Goal: Obtain resource: Obtain resource

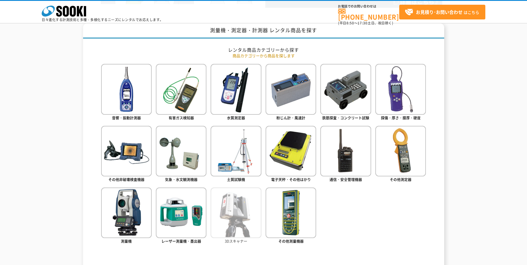
scroll to position [222, 0]
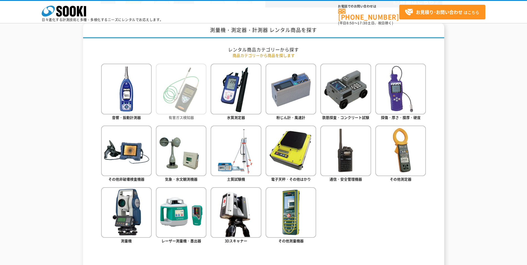
click at [181, 118] on span "有害ガス検知器" at bounding box center [181, 117] width 25 height 5
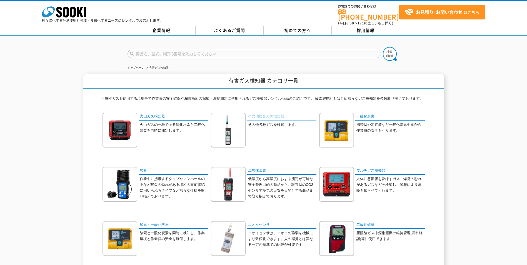
click at [274, 113] on link "その他複合ガス検知器" at bounding box center [281, 117] width 69 height 8
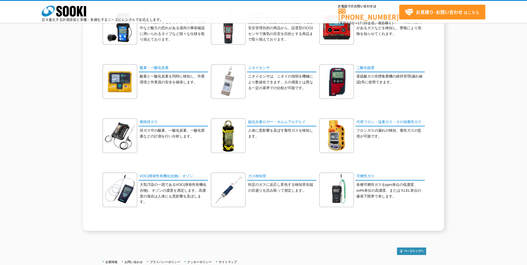
scroll to position [139, 0]
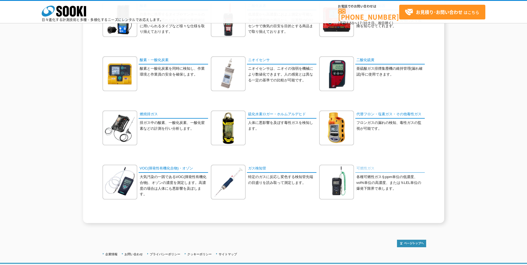
click at [365, 171] on link "可燃性ガス" at bounding box center [389, 169] width 69 height 8
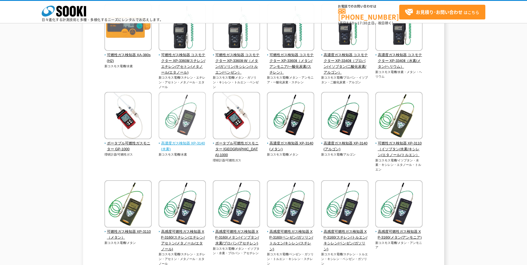
scroll to position [56, 0]
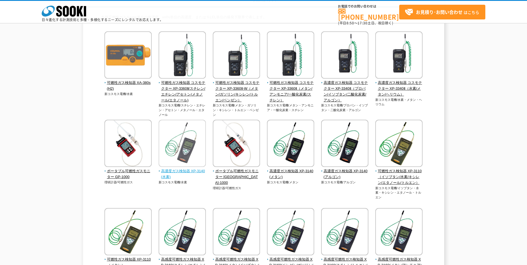
click at [185, 174] on span "高濃度ガス検知器 XP-3140(水素)" at bounding box center [182, 174] width 47 height 12
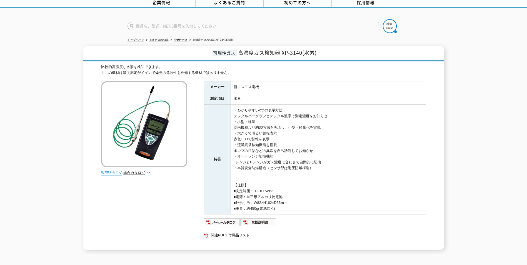
scroll to position [56, 0]
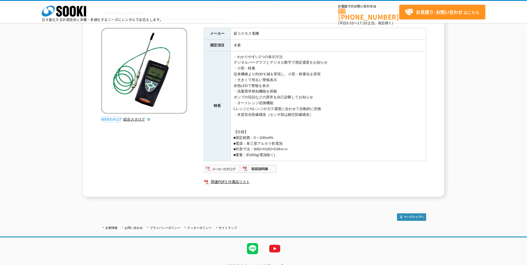
click at [224, 172] on img at bounding box center [222, 168] width 36 height 9
